Goal: Information Seeking & Learning: Learn about a topic

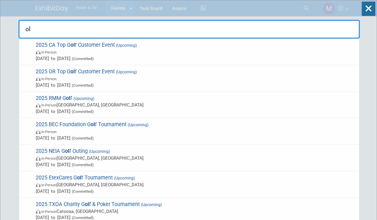
type input "o"
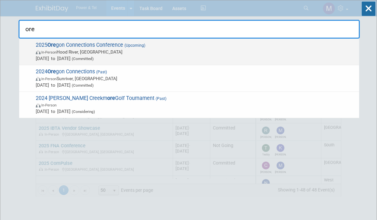
type input "ore"
click at [72, 42] on span "2025 Ore gon Connections Conference (Upcoming) In-Person Hood River, OR Oct 29,…" at bounding box center [195, 52] width 322 height 20
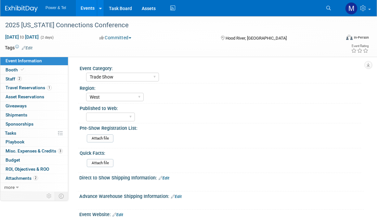
select select "Trade Show"
select select "West"
drag, startPoint x: 51, startPoint y: 74, endPoint x: 55, endPoint y: 79, distance: 6.2
click at [51, 75] on link "2 Staff 2" at bounding box center [34, 79] width 68 height 9
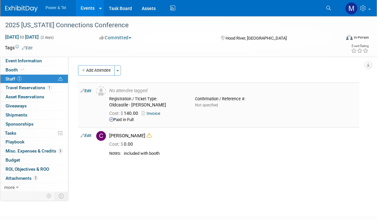
click at [155, 114] on link "Invoice" at bounding box center [152, 113] width 21 height 5
click at [21, 176] on span "Attachments 2" at bounding box center [22, 178] width 33 height 5
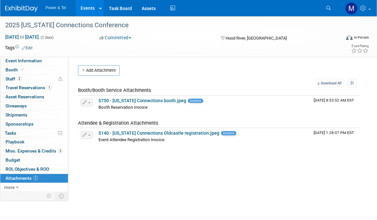
click at [40, 149] on span "Misc. Expenses & Credits 3" at bounding box center [34, 151] width 57 height 5
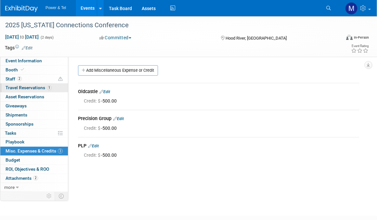
click at [32, 91] on link "1 Travel Reservations 1" at bounding box center [34, 88] width 68 height 9
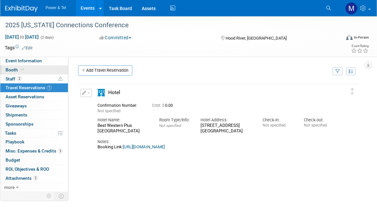
click at [42, 67] on link "Booth" at bounding box center [34, 70] width 68 height 9
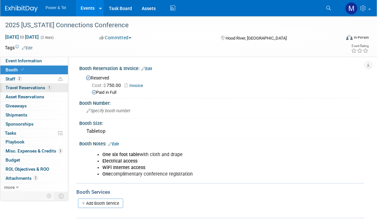
click at [48, 85] on link "1 Travel Reservations 1" at bounding box center [34, 88] width 68 height 9
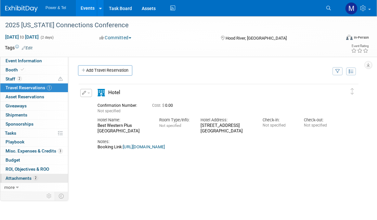
click at [42, 177] on link "2 Attachments 2" at bounding box center [34, 178] width 68 height 9
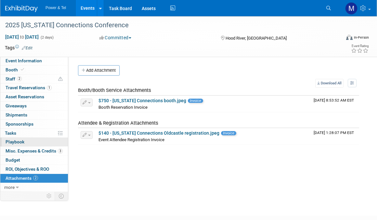
click at [42, 146] on link "0 Playbook 0" at bounding box center [34, 142] width 68 height 9
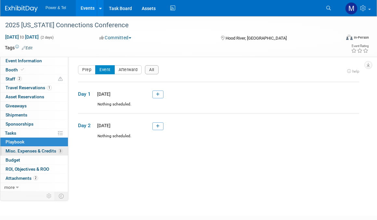
click at [58, 152] on span "3" at bounding box center [60, 151] width 5 height 5
